Goal: Contribute content: Contribute content

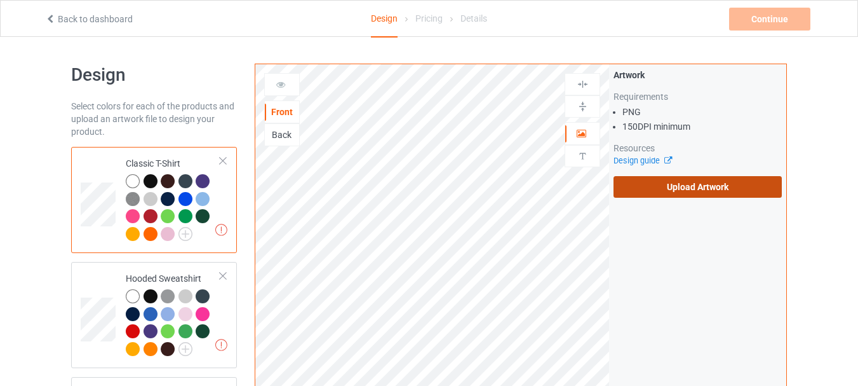
click at [695, 191] on label "Upload Artwork" at bounding box center [698, 187] width 168 height 22
click at [0, 0] on input "Upload Artwork" at bounding box center [0, 0] width 0 height 0
click at [666, 189] on label "Upload Artwork" at bounding box center [698, 187] width 168 height 22
click at [0, 0] on input "Upload Artwork" at bounding box center [0, 0] width 0 height 0
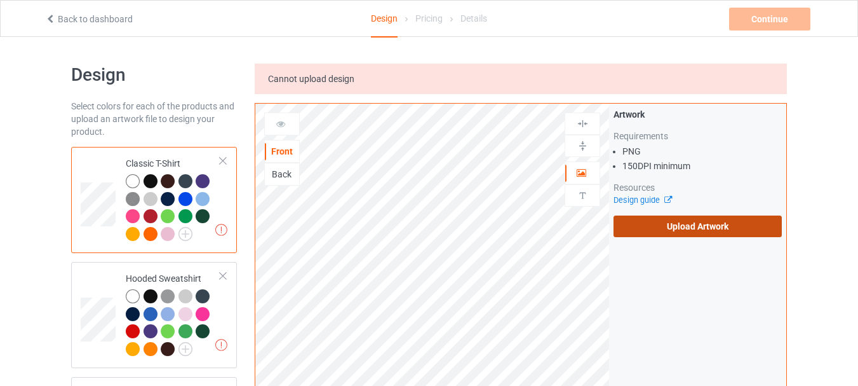
click at [661, 228] on label "Upload Artwork" at bounding box center [698, 226] width 168 height 22
click at [0, 0] on input "Upload Artwork" at bounding box center [0, 0] width 0 height 0
click at [687, 230] on label "Upload Artwork" at bounding box center [698, 226] width 168 height 22
click at [0, 0] on input "Upload Artwork" at bounding box center [0, 0] width 0 height 0
click at [685, 222] on label "Upload Artwork" at bounding box center [698, 226] width 168 height 22
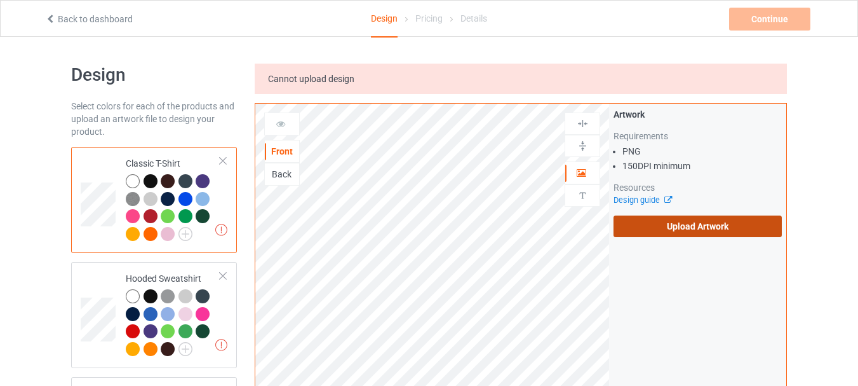
click at [0, 0] on input "Upload Artwork" at bounding box center [0, 0] width 0 height 0
